Goal: Check status: Check status

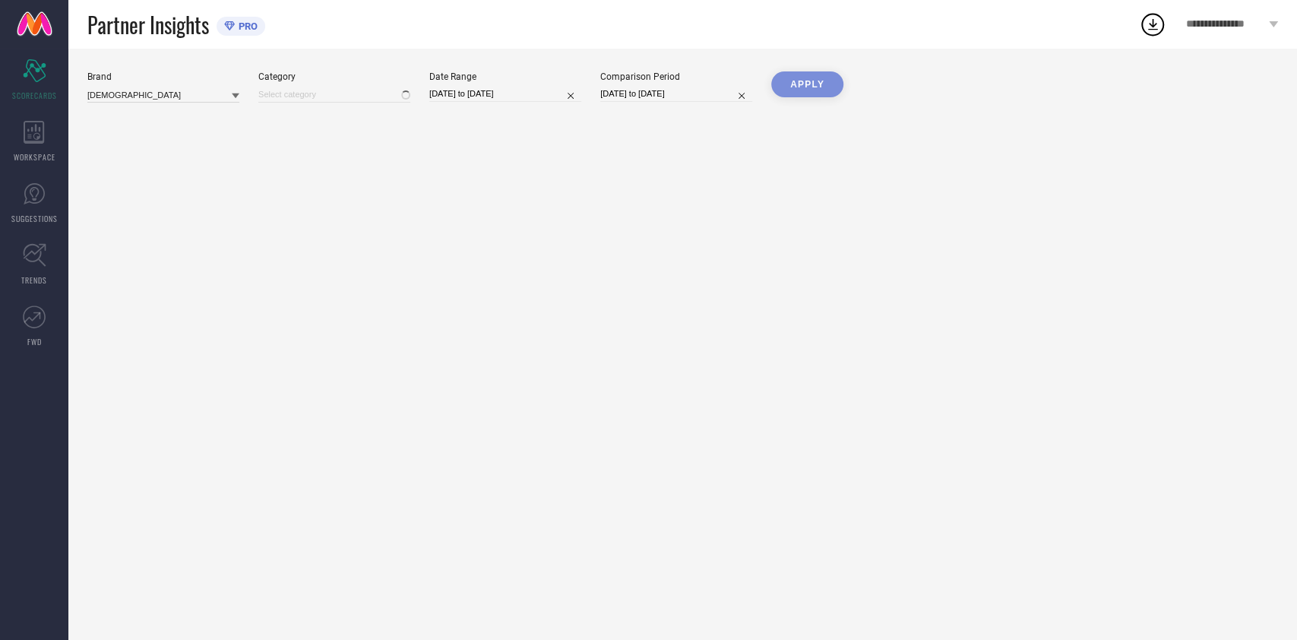
type input "All"
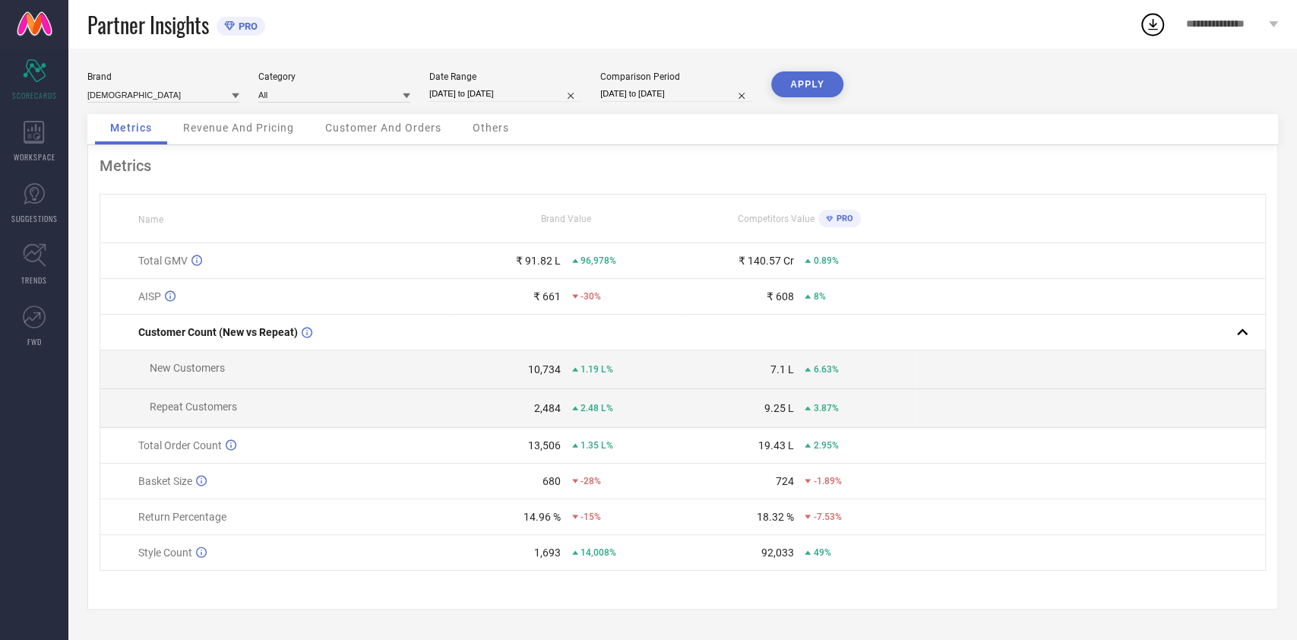
select select "6"
select select "2025"
select select "7"
select select "2025"
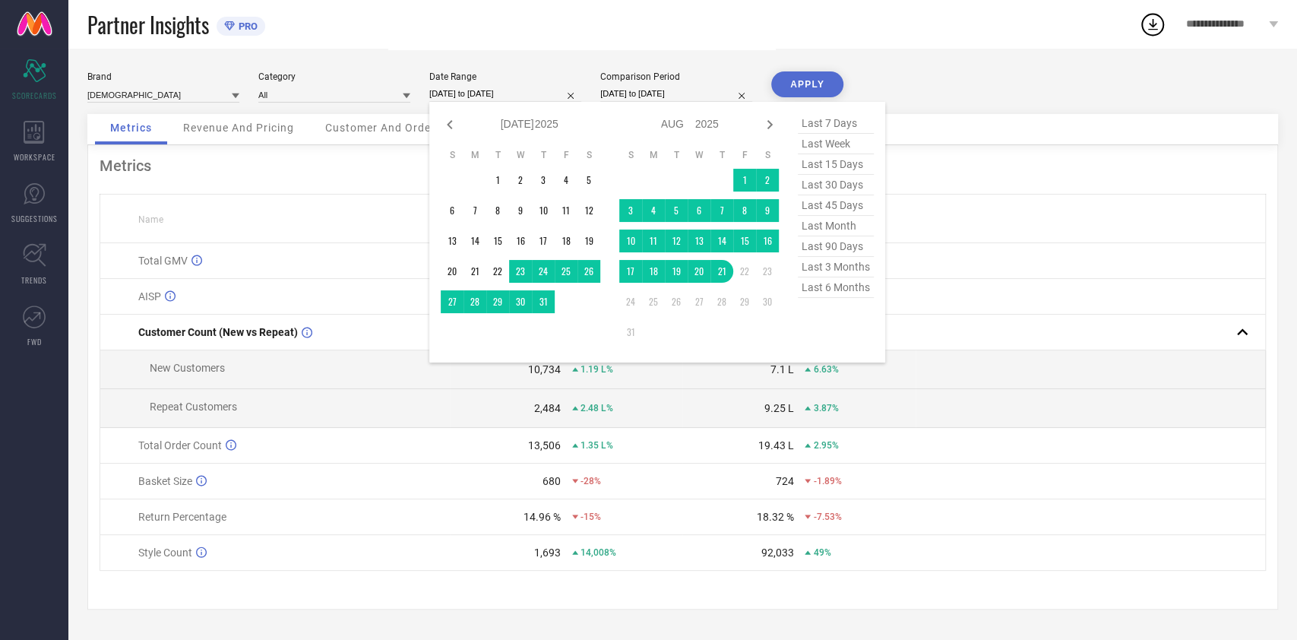
click at [529, 98] on input "[DATE] to [DATE]" at bounding box center [505, 94] width 152 height 16
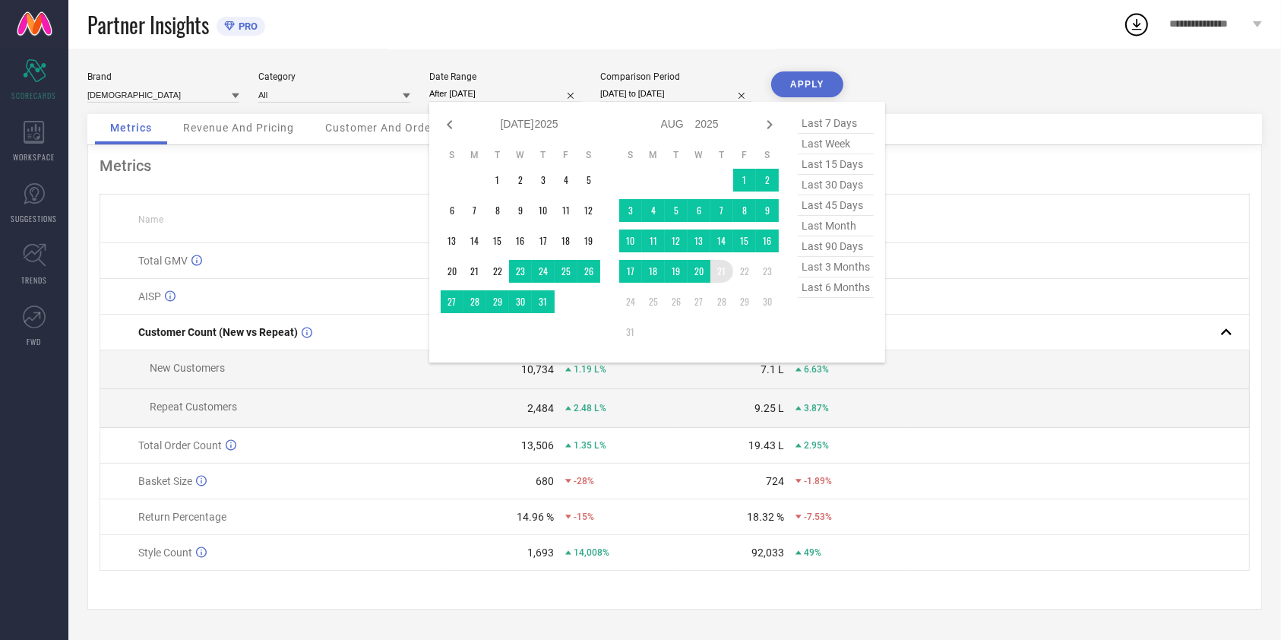
click at [729, 273] on td "21" at bounding box center [721, 271] width 23 height 23
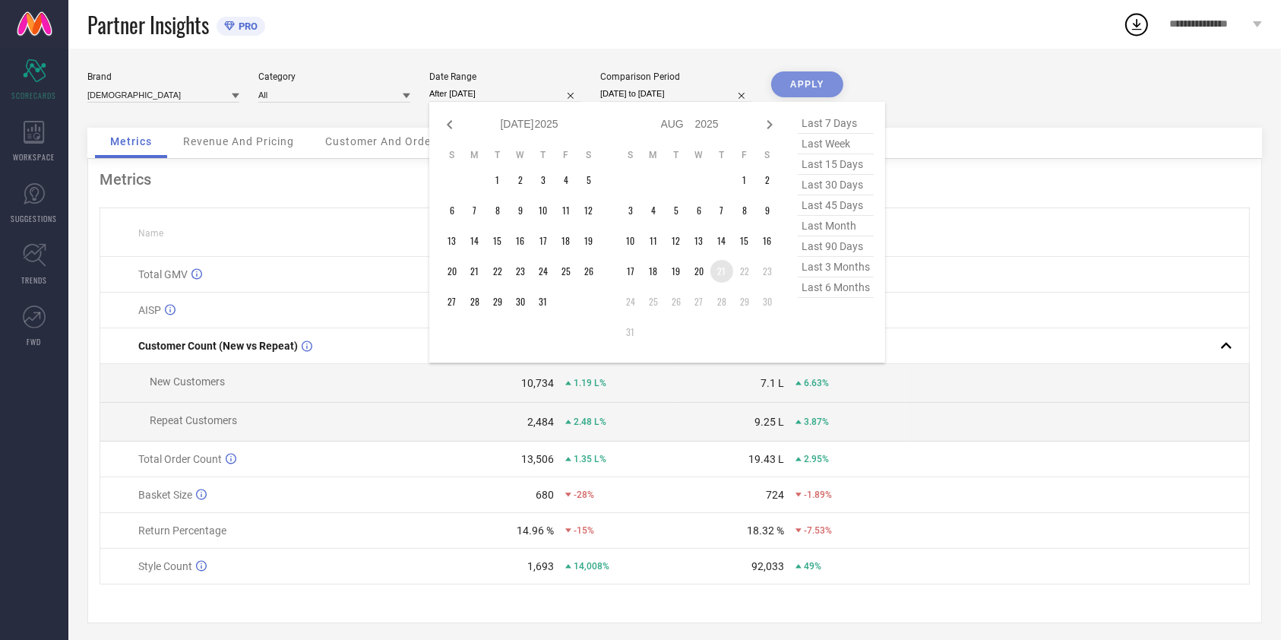
type input "[DATE] to [DATE]"
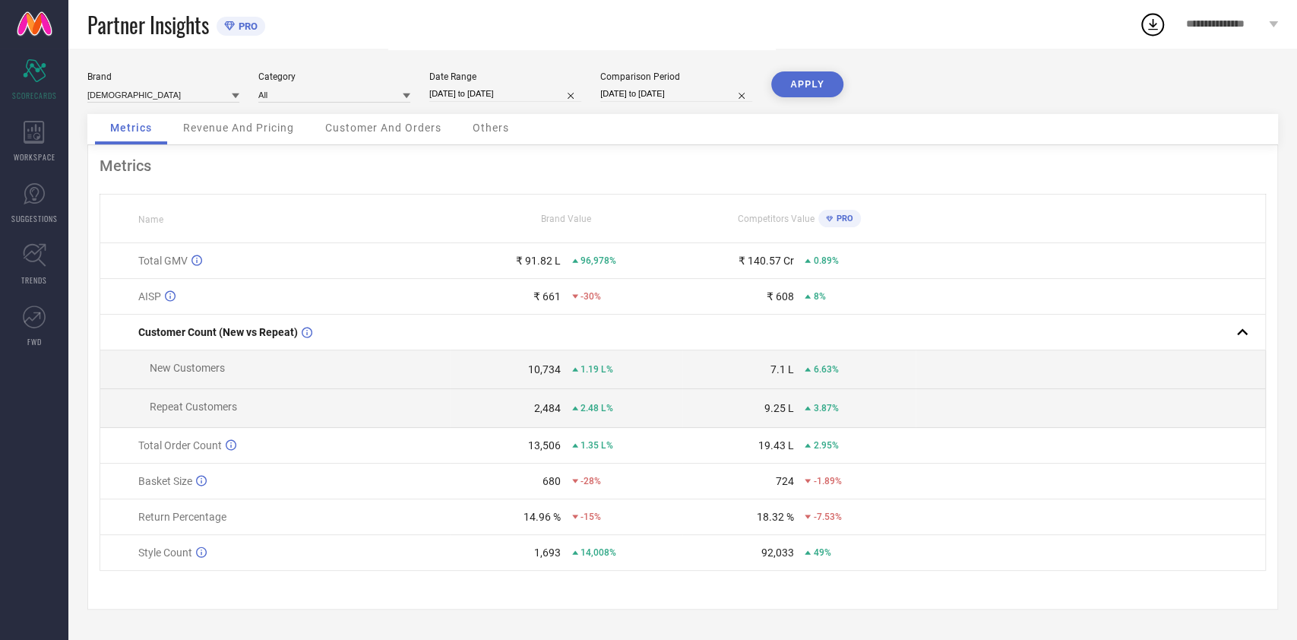
click at [833, 91] on button "APPLY" at bounding box center [807, 84] width 72 height 26
